Goal: Browse casually

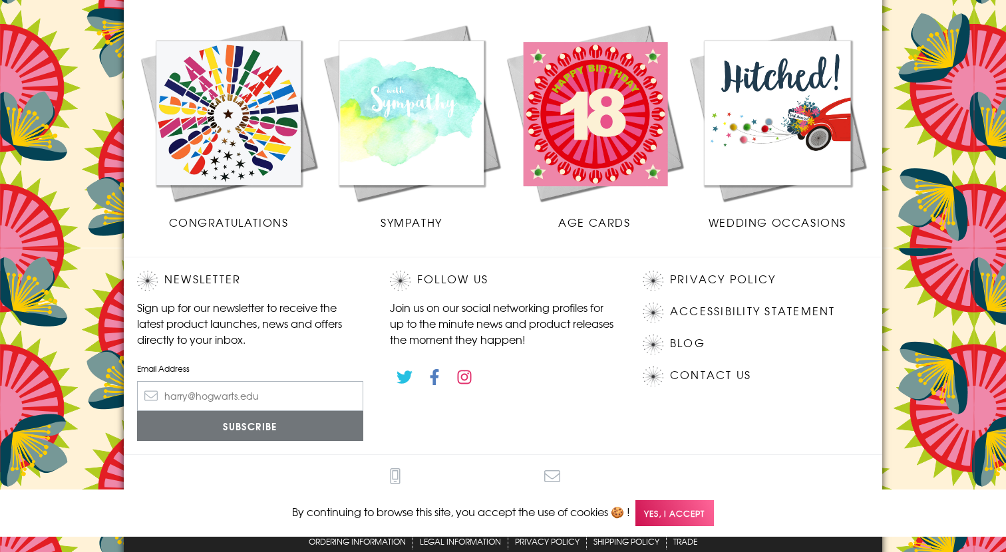
scroll to position [596, 0]
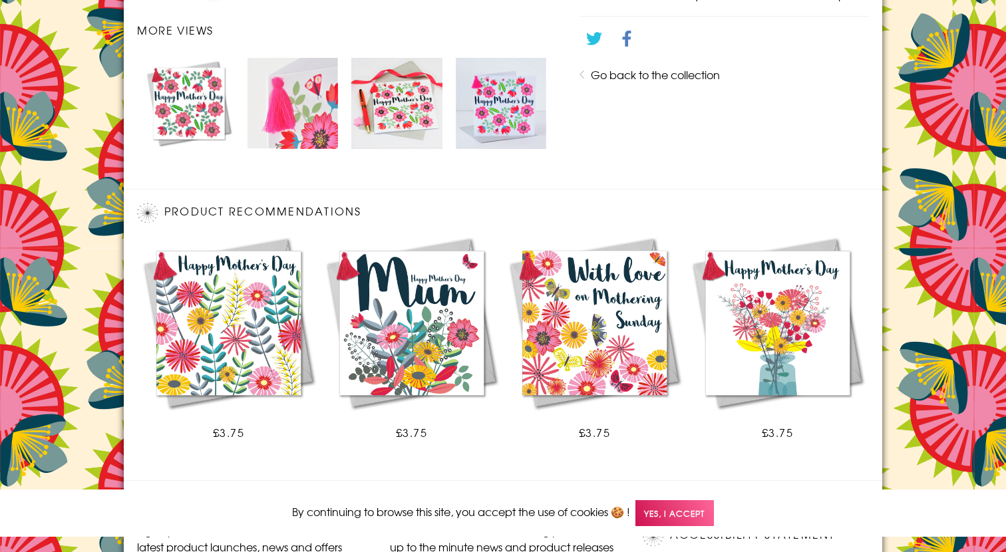
scroll to position [821, 0]
